Goal: Task Accomplishment & Management: Manage account settings

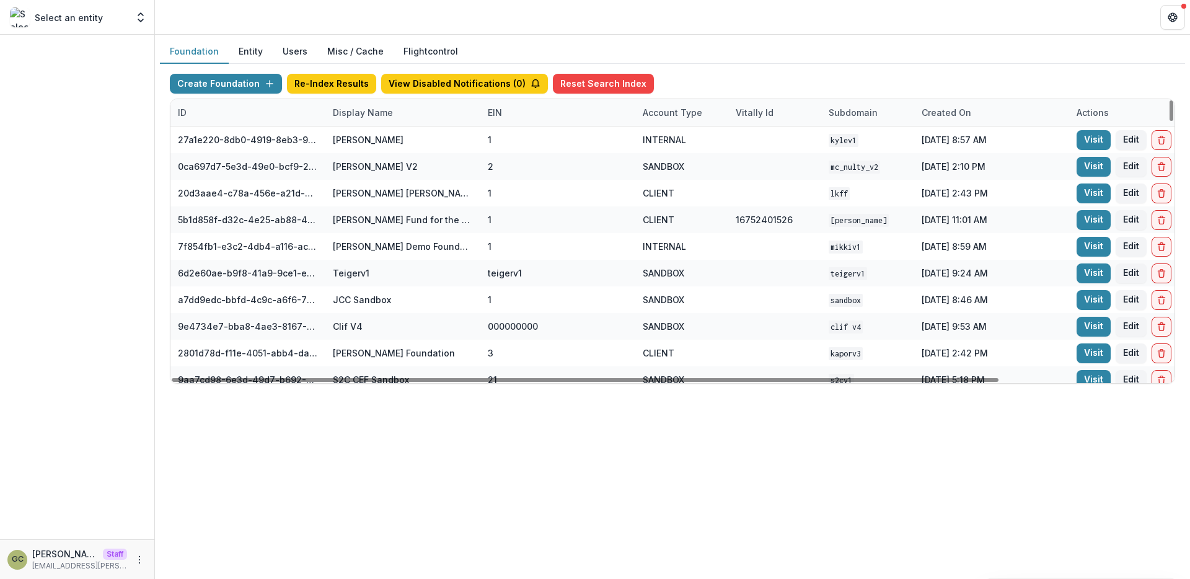
click at [357, 116] on div "Display Name" at bounding box center [362, 112] width 75 height 13
click at [355, 139] on input at bounding box center [402, 141] width 149 height 20
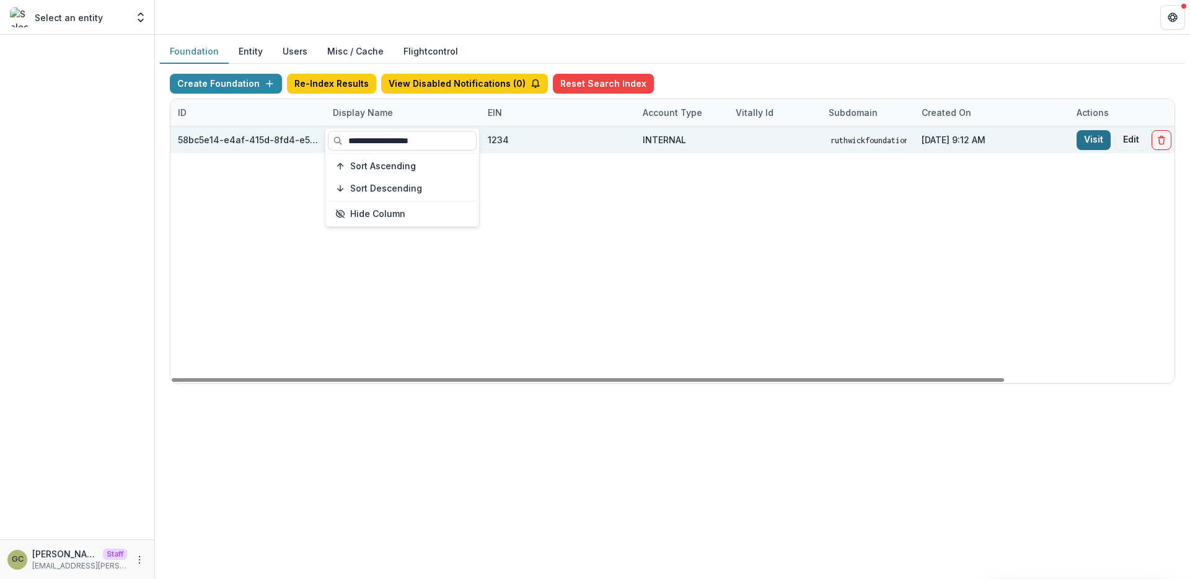
type input "**********"
click at [1089, 136] on link "Visit" at bounding box center [1093, 140] width 34 height 20
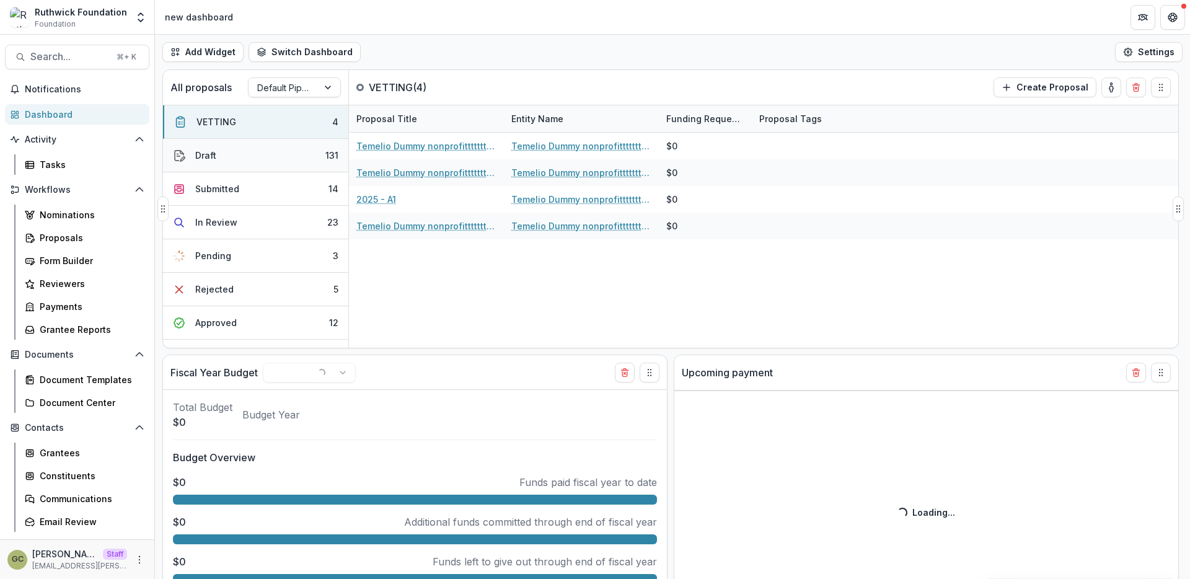
select select "******"
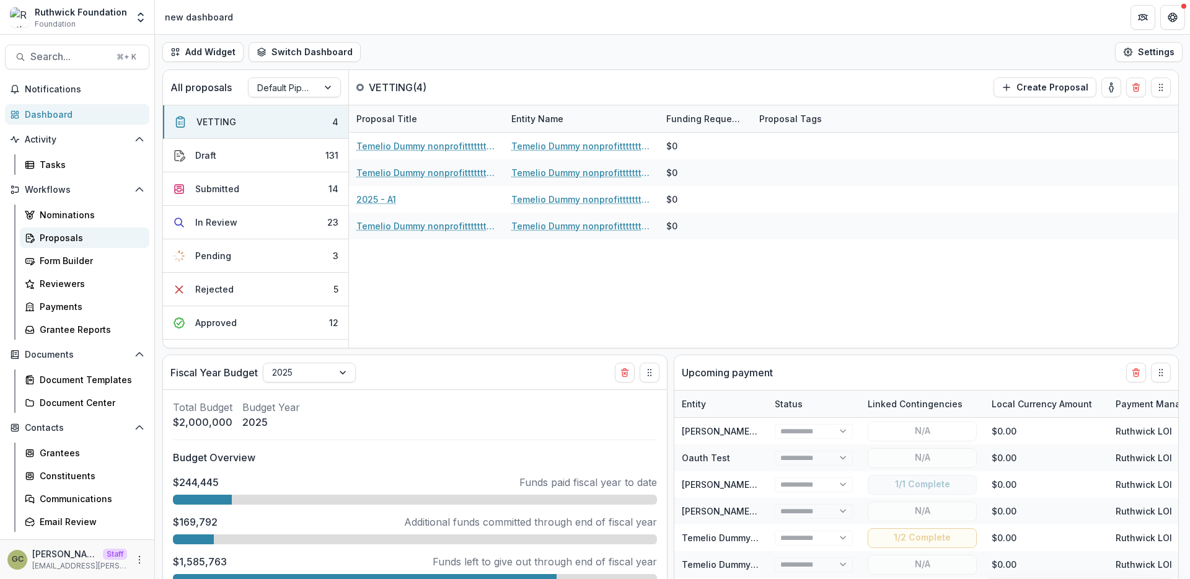
click at [95, 234] on div "Proposals" at bounding box center [90, 237] width 100 height 13
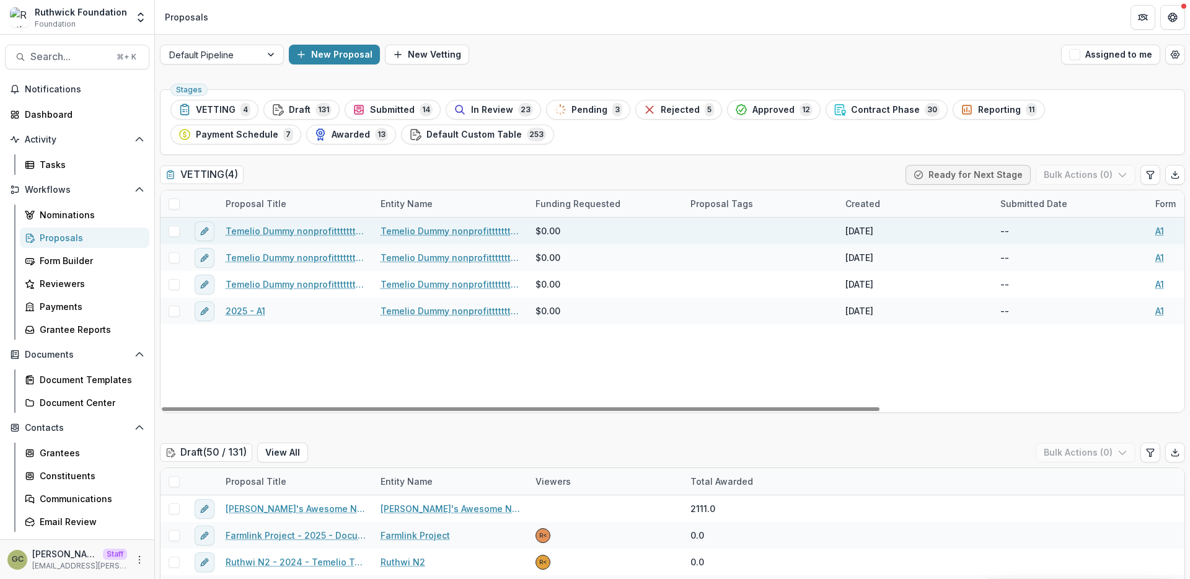
click at [310, 228] on link "Temelio Dummy nonprofittttttttt a4 sda16s5d - 2025 - A1" at bounding box center [296, 230] width 140 height 13
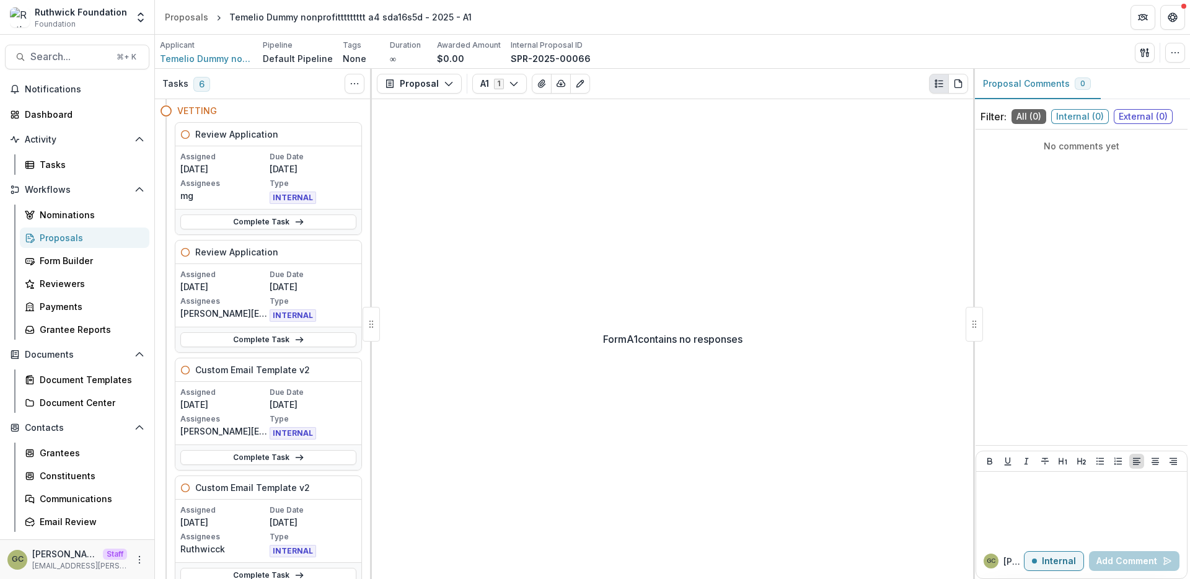
click at [296, 57] on p "Default Pipeline" at bounding box center [298, 58] width 70 height 13
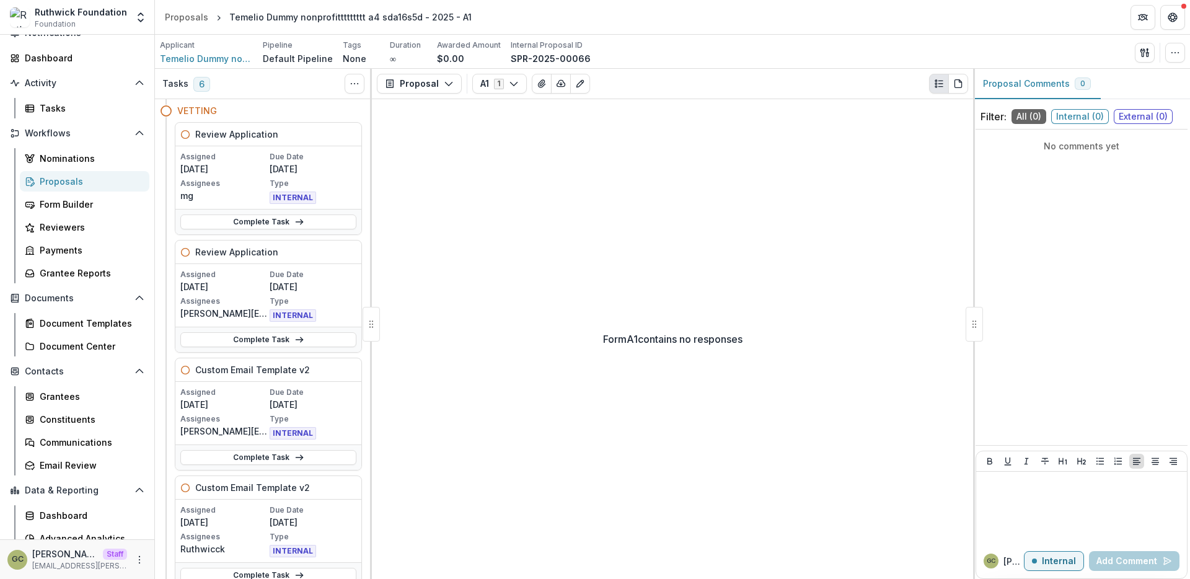
scroll to position [72, 0]
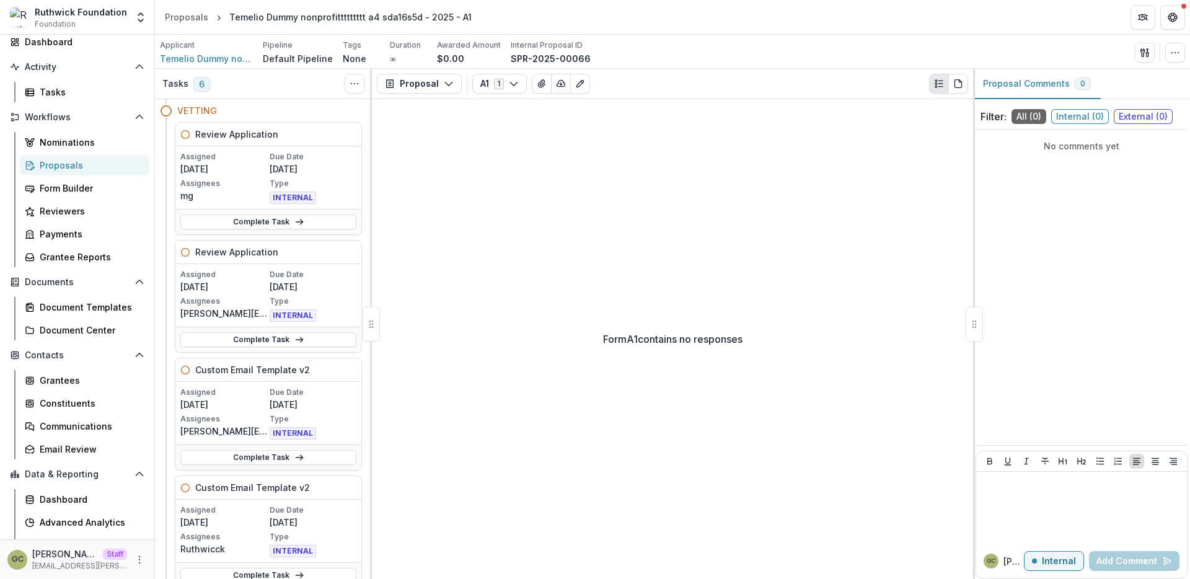
click at [101, 167] on div "Proposals" at bounding box center [90, 165] width 100 height 13
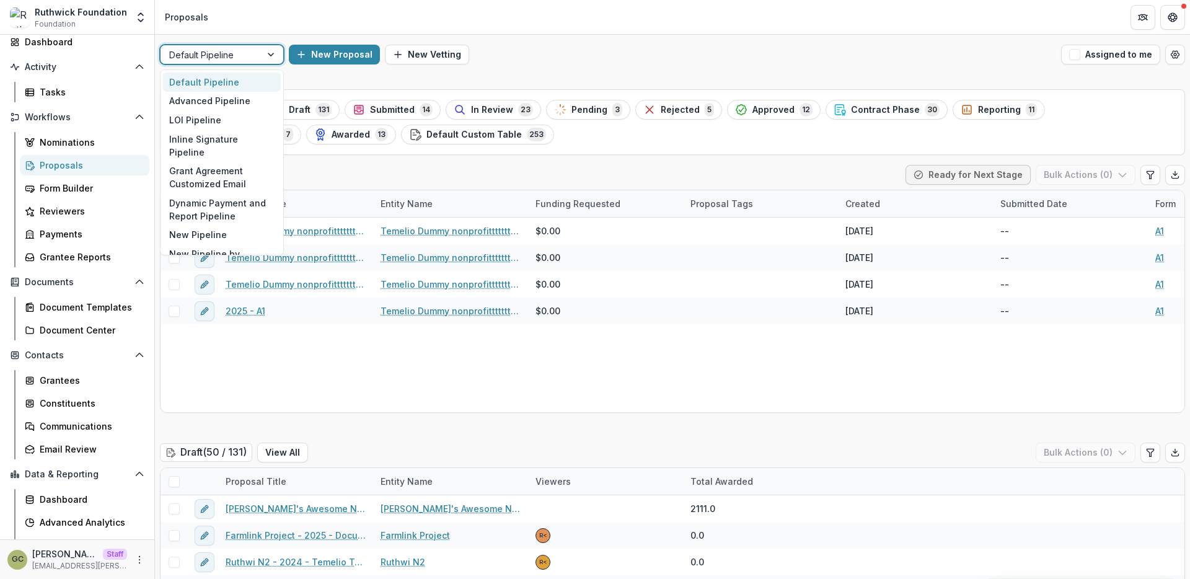
click at [262, 53] on div at bounding box center [272, 54] width 22 height 19
click at [265, 51] on div at bounding box center [272, 54] width 22 height 19
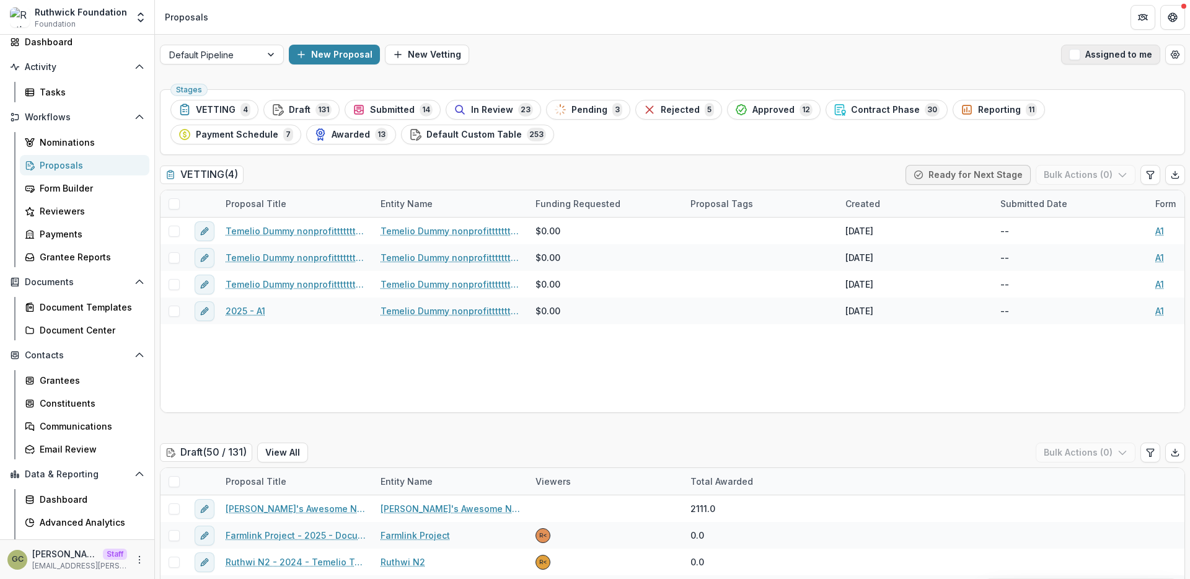
click at [1072, 53] on span "button" at bounding box center [1074, 54] width 11 height 11
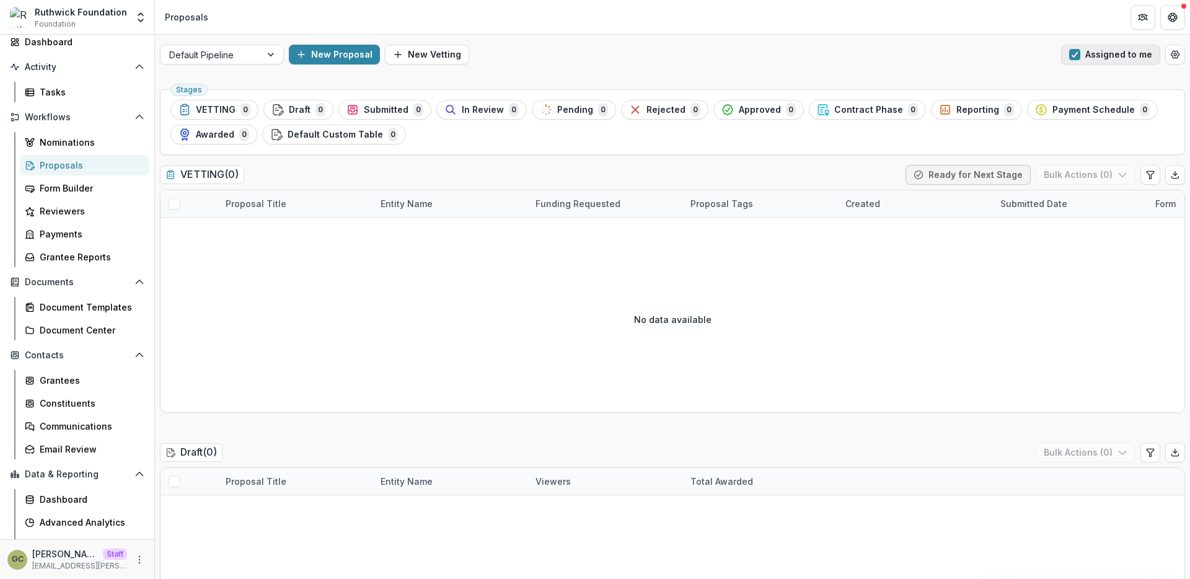
click at [1072, 53] on span "button" at bounding box center [1074, 54] width 11 height 11
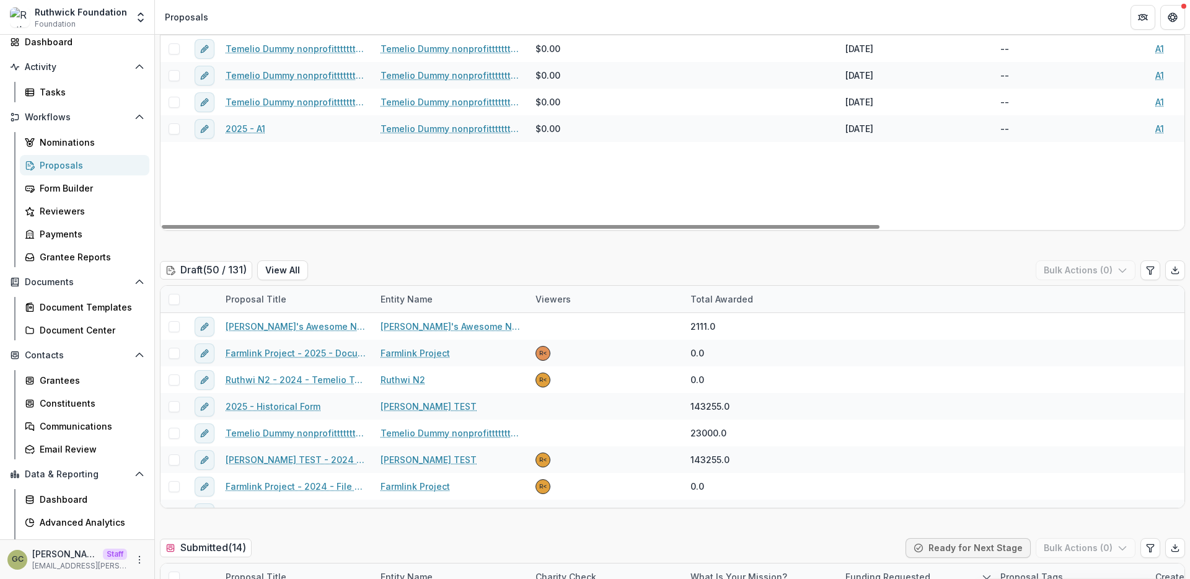
scroll to position [182, 0]
click at [89, 169] on div "Proposals" at bounding box center [90, 165] width 100 height 13
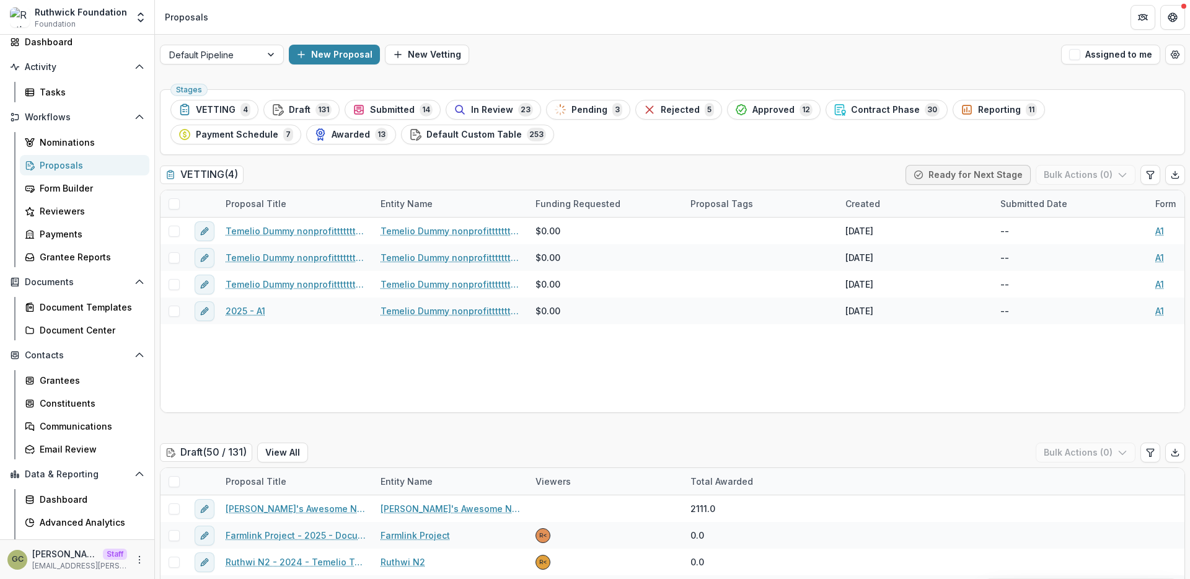
scroll to position [72, 0]
